Goal: Task Accomplishment & Management: Complete application form

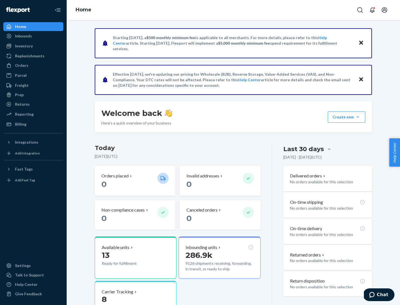
click at [357, 117] on button "Create new Create new inbound Create new order Create new product" at bounding box center [345, 117] width 37 height 11
click at [33, 36] on div "Inbounds" at bounding box center [33, 36] width 59 height 8
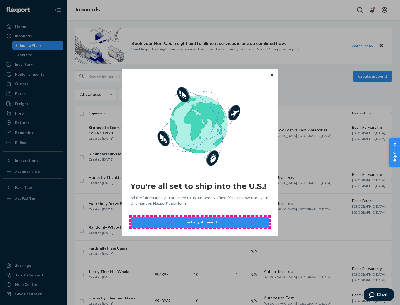
click at [200, 222] on button "Track my shipment" at bounding box center [199, 222] width 139 height 11
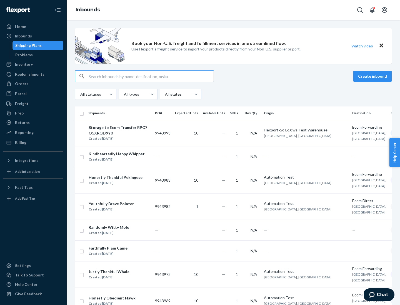
click at [373, 76] on button "Create inbound" at bounding box center [372, 76] width 38 height 11
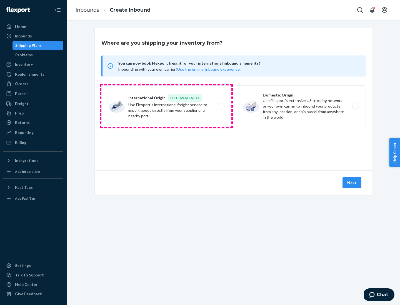
click at [166, 106] on label "International Origin DTC Available Use Flexport's international freight service…" at bounding box center [166, 106] width 130 height 42
click at [221, 106] on input "International Origin DTC Available Use Flexport's international freight service…" at bounding box center [223, 107] width 4 height 4
radio input "true"
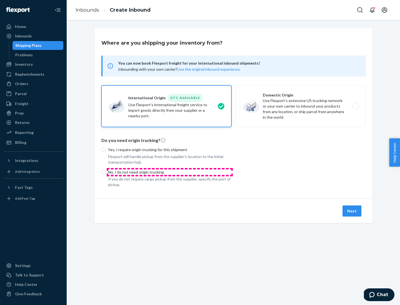
click at [170, 172] on p "No, I do not need origin trucking" at bounding box center [169, 173] width 123 height 6
click at [106, 172] on input "No, I do not need origin trucking" at bounding box center [103, 172] width 4 height 4
radio input "true"
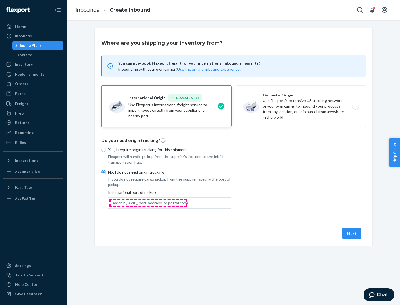
click at [148, 203] on div "Search by a city, port, address, or postal code" at bounding box center [149, 203] width 78 height 6
click at [111, 203] on input "Search by a city, port, address, or postal code" at bounding box center [110, 203] width 1 height 6
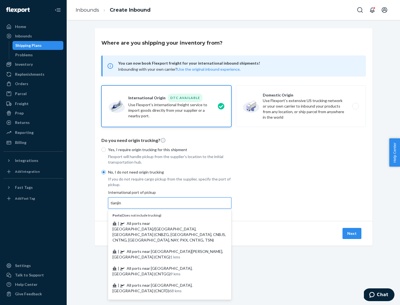
click at [164, 223] on span "| All ports near [GEOGRAPHIC_DATA]/[GEOGRAPHIC_DATA], [GEOGRAPHIC_DATA] (CNBZG,…" at bounding box center [168, 231] width 113 height 21
click at [122, 206] on input "tianjin" at bounding box center [115, 203] width 11 height 6
type input "All ports near [GEOGRAPHIC_DATA]/[GEOGRAPHIC_DATA], [GEOGRAPHIC_DATA] (CNBZG, […"
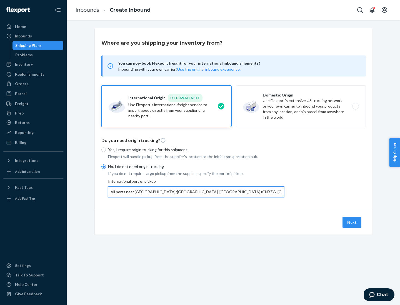
click at [352, 222] on button "Next" at bounding box center [351, 222] width 19 height 11
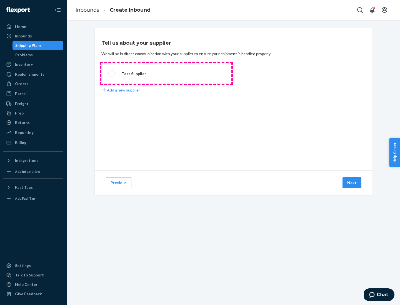
click at [166, 74] on label "Test Supplier" at bounding box center [166, 73] width 130 height 21
click at [112, 74] on input "Test Supplier" at bounding box center [110, 74] width 4 height 4
radio input "true"
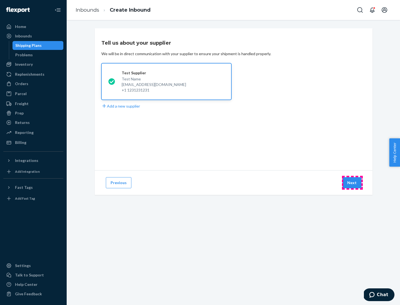
click at [352, 183] on button "Next" at bounding box center [351, 182] width 19 height 11
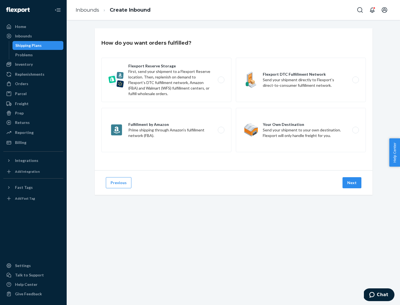
click at [166, 80] on label "Flexport Reserve Storage First, send your shipment to a Flexport Reserve locati…" at bounding box center [166, 80] width 130 height 44
click at [221, 80] on input "Flexport Reserve Storage First, send your shipment to a Flexport Reserve locati…" at bounding box center [223, 80] width 4 height 4
radio input "true"
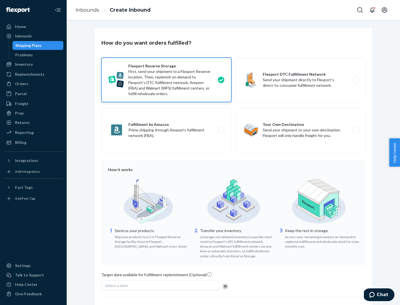
scroll to position [46, 0]
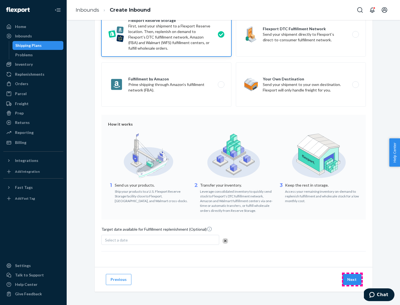
click at [352, 279] on button "Next" at bounding box center [351, 279] width 19 height 11
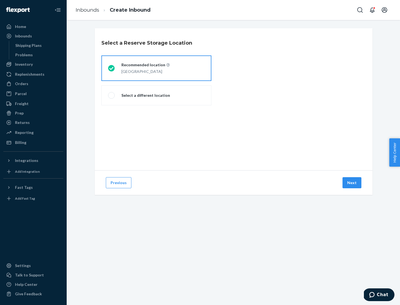
click at [156, 68] on div "[GEOGRAPHIC_DATA]" at bounding box center [145, 71] width 48 height 7
click at [112, 68] on input "Recommended location [GEOGRAPHIC_DATA]" at bounding box center [110, 69] width 4 height 4
click at [352, 183] on button "Next" at bounding box center [351, 182] width 19 height 11
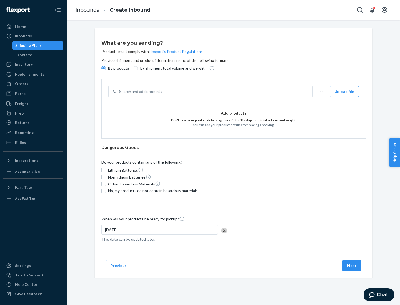
click at [215, 92] on div "Search and add products" at bounding box center [214, 92] width 195 height 10
click at [120, 92] on input "Search and add products" at bounding box center [119, 92] width 1 height 6
click at [135, 68] on input "By shipment total volume and weight" at bounding box center [135, 68] width 4 height 4
radio input "true"
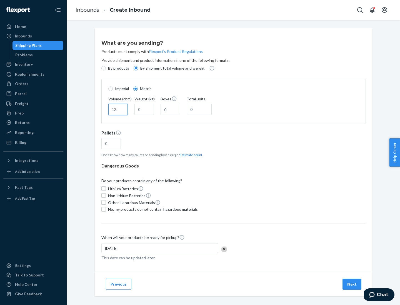
type input "12"
type input "22"
type input "222"
type input "121"
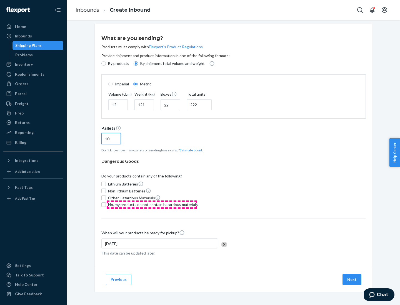
type input "10"
click at [152, 205] on span "No, my products do not contain hazardous materials" at bounding box center [153, 205] width 90 height 6
click at [106, 205] on input "No, my products do not contain hazardous materials" at bounding box center [103, 205] width 4 height 4
checkbox input "true"
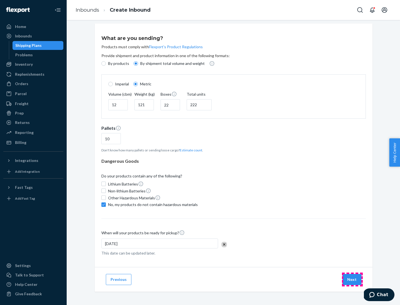
click at [352, 279] on button "Next" at bounding box center [351, 279] width 19 height 11
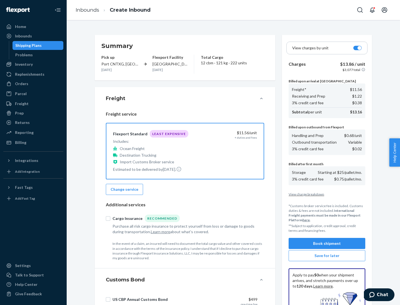
scroll to position [81, 0]
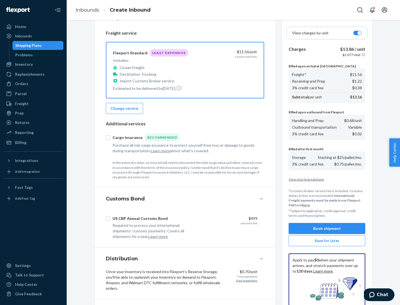
click at [327, 229] on button "Book shipment" at bounding box center [326, 228] width 77 height 11
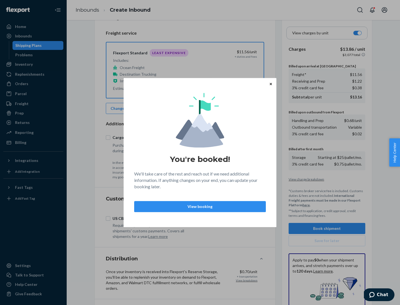
click at [200, 206] on p "View booking" at bounding box center [200, 207] width 122 height 6
